Goal: Task Accomplishment & Management: Use online tool/utility

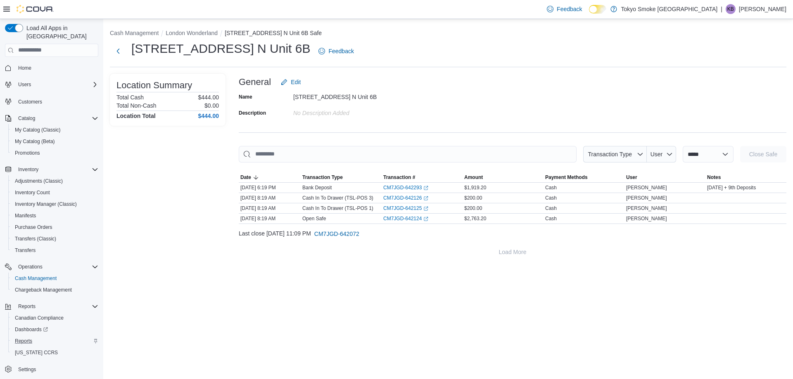
click at [37, 336] on div "Reports" at bounding box center [55, 341] width 87 height 10
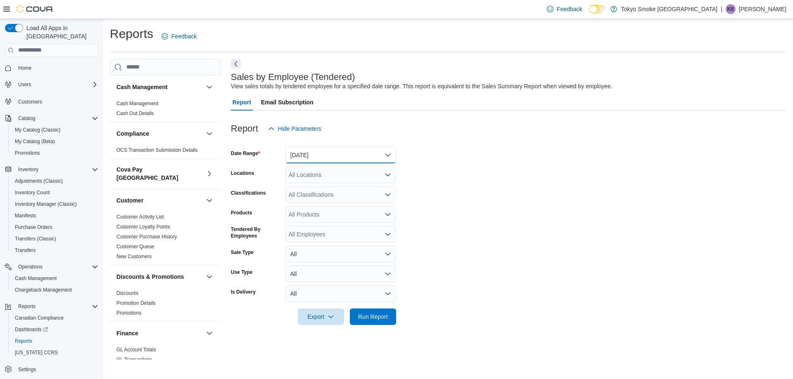
click at [320, 149] on button "[DATE]" at bounding box center [340, 155] width 111 height 17
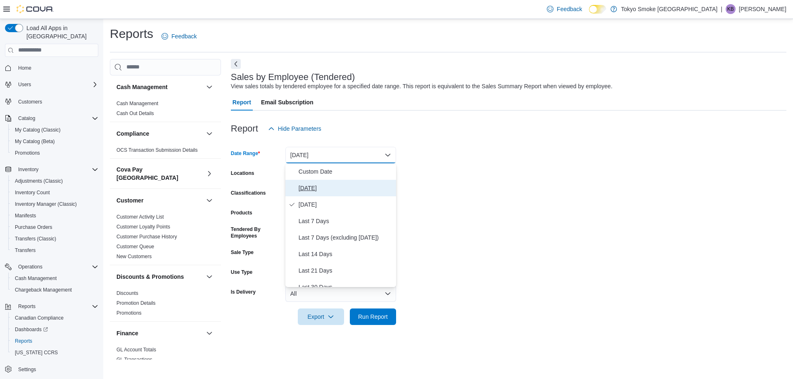
click at [312, 192] on span "[DATE]" at bounding box center [345, 188] width 94 height 10
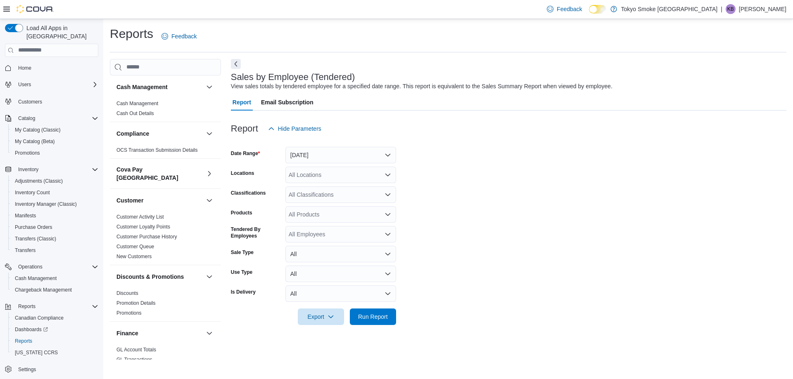
click at [319, 176] on div "All Locations" at bounding box center [340, 175] width 111 height 17
type input "**"
click at [321, 189] on span "London Wonderland" at bounding box center [333, 189] width 52 height 8
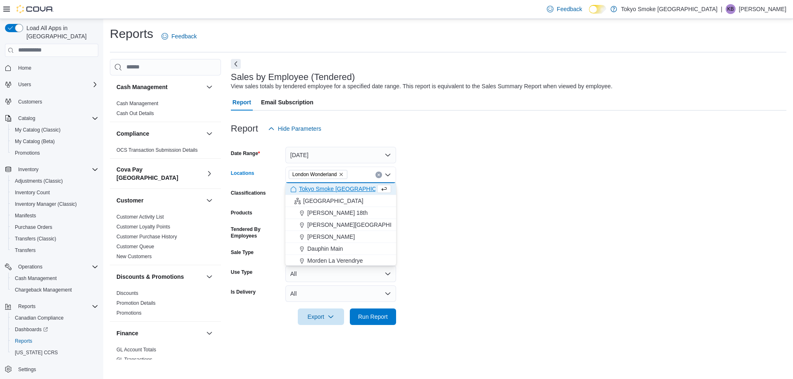
click at [618, 244] on form "Date Range [DATE] Locations [GEOGRAPHIC_DATA] Combo box. Selected. [GEOGRAPHIC_…" at bounding box center [508, 231] width 555 height 188
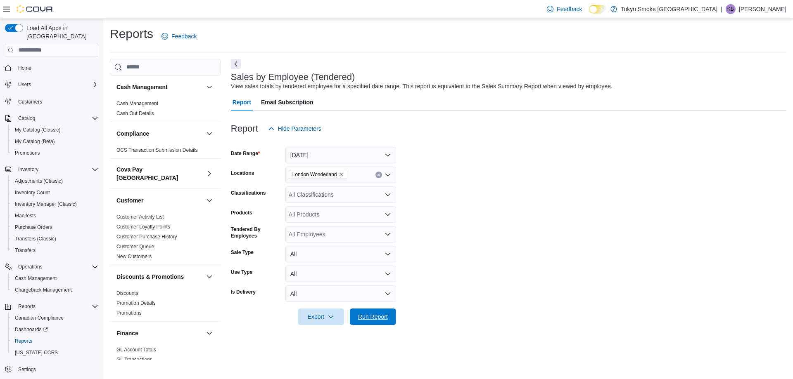
click at [370, 317] on span "Run Report" at bounding box center [373, 317] width 30 height 8
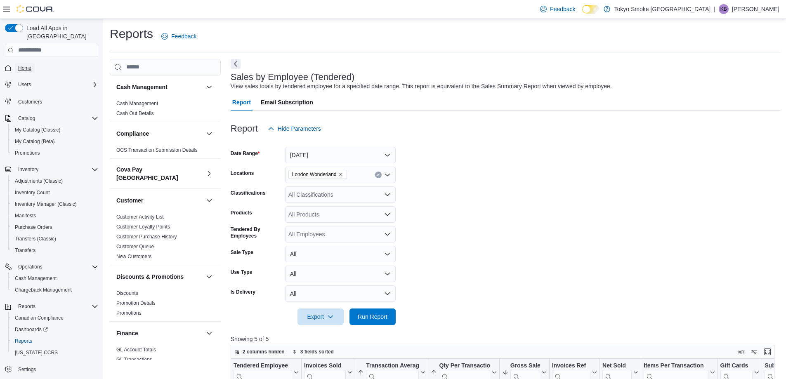
click at [22, 65] on span "Home" at bounding box center [24, 68] width 13 height 7
